Goal: Transaction & Acquisition: Purchase product/service

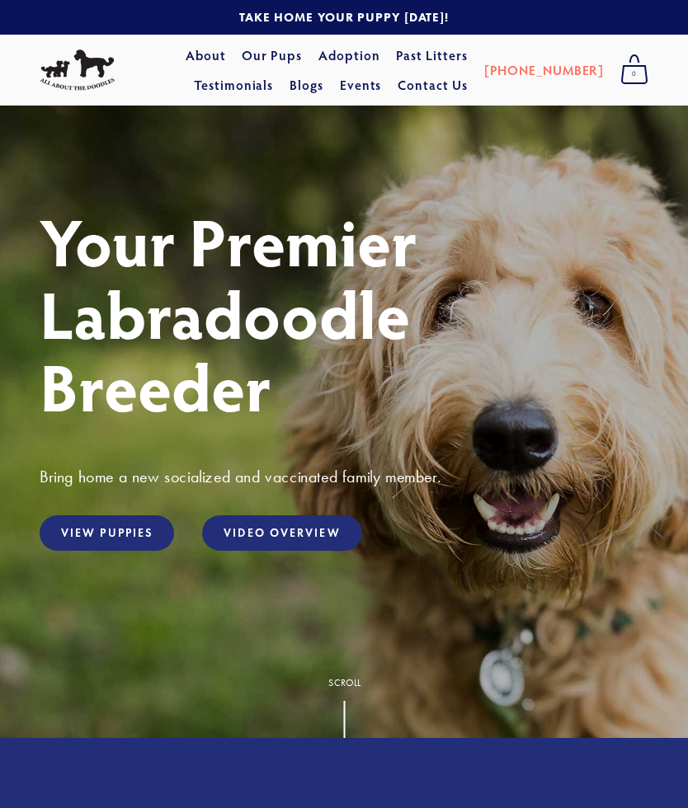
click at [99, 542] on link "View Puppies" at bounding box center [107, 532] width 134 height 35
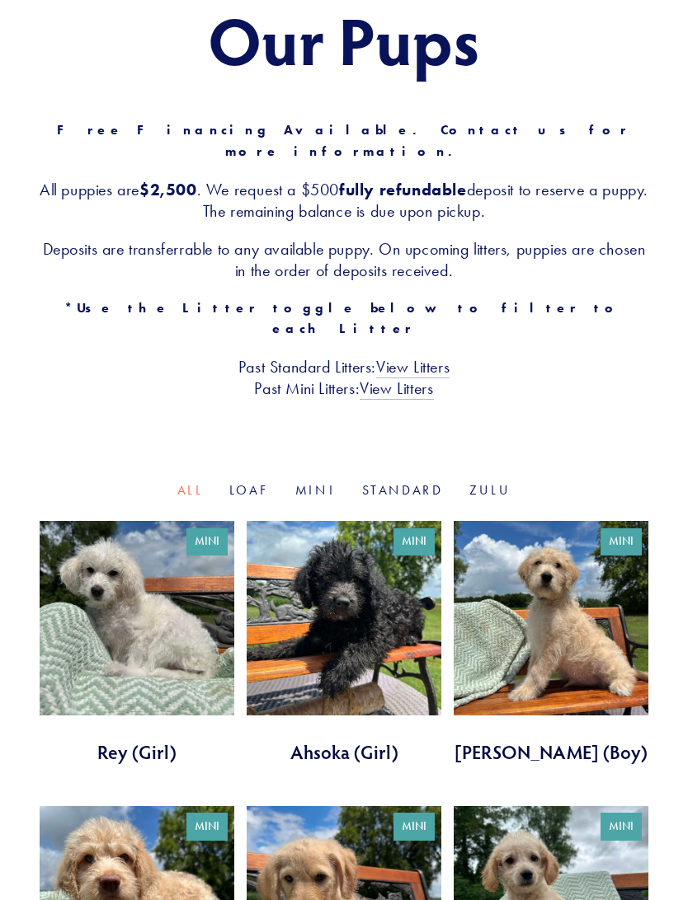
scroll to position [185, 0]
click at [325, 482] on link "Mini" at bounding box center [315, 490] width 40 height 16
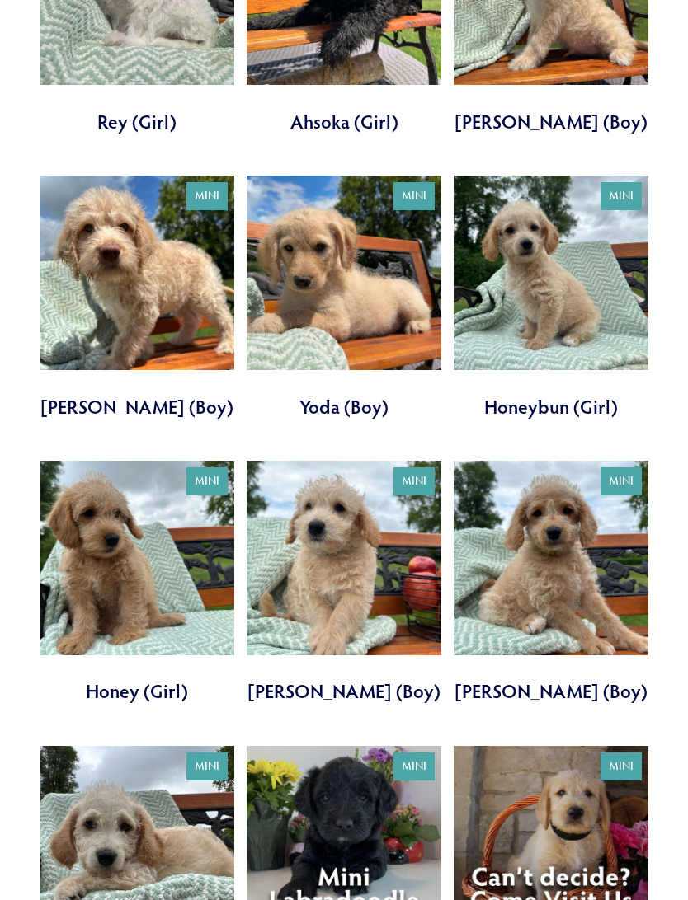
scroll to position [815, 0]
click at [153, 583] on link at bounding box center [137, 583] width 195 height 244
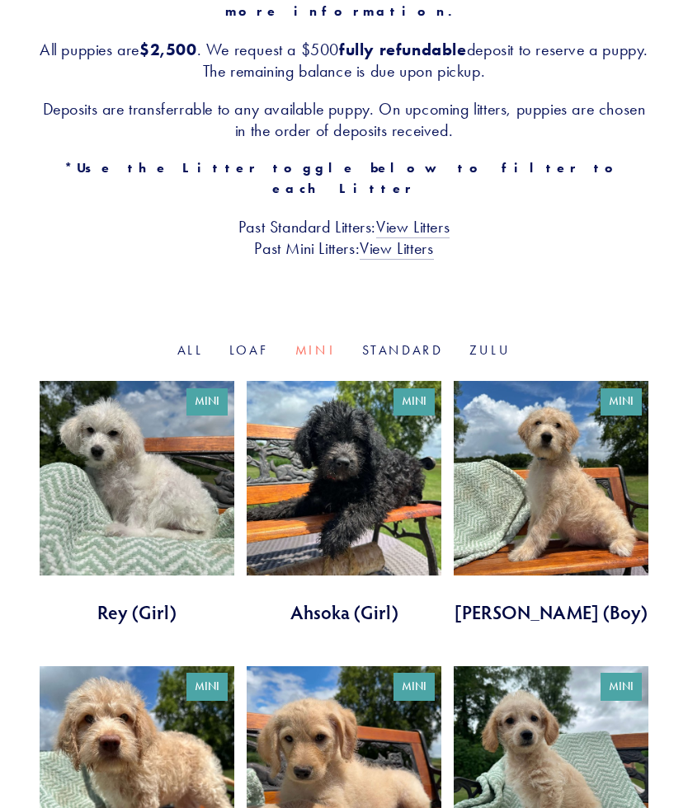
scroll to position [0, 0]
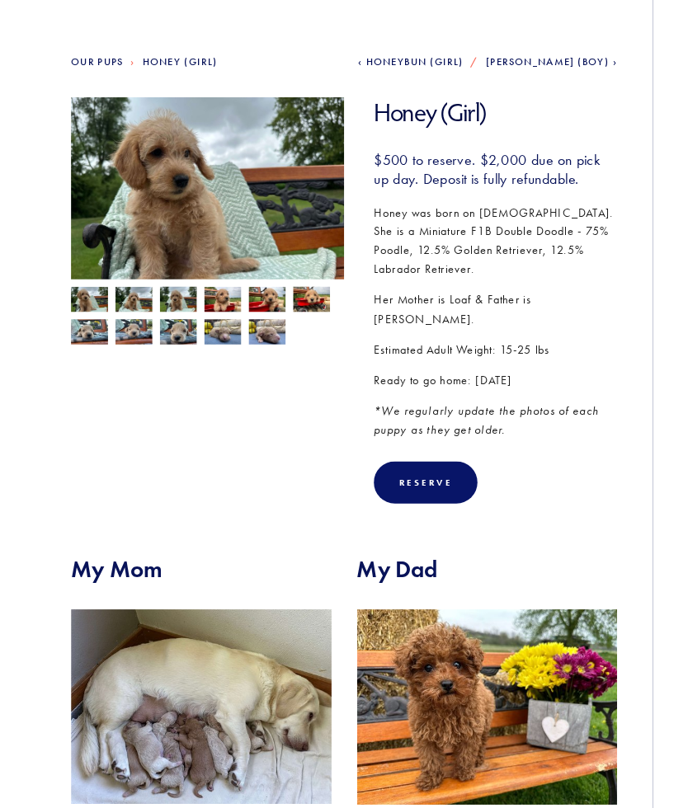
scroll to position [140, 0]
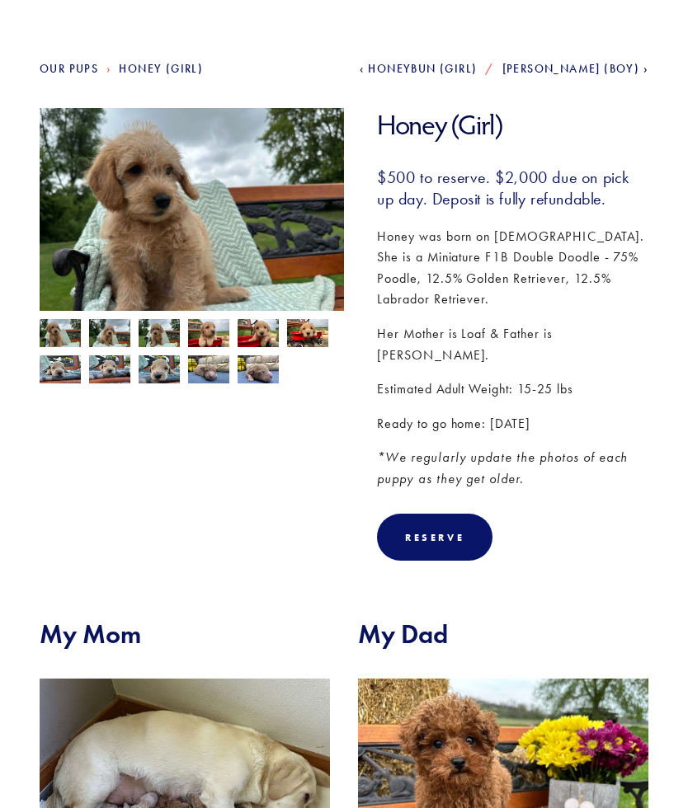
click at [309, 336] on img at bounding box center [307, 333] width 41 height 31
